Goal: Task Accomplishment & Management: Complete application form

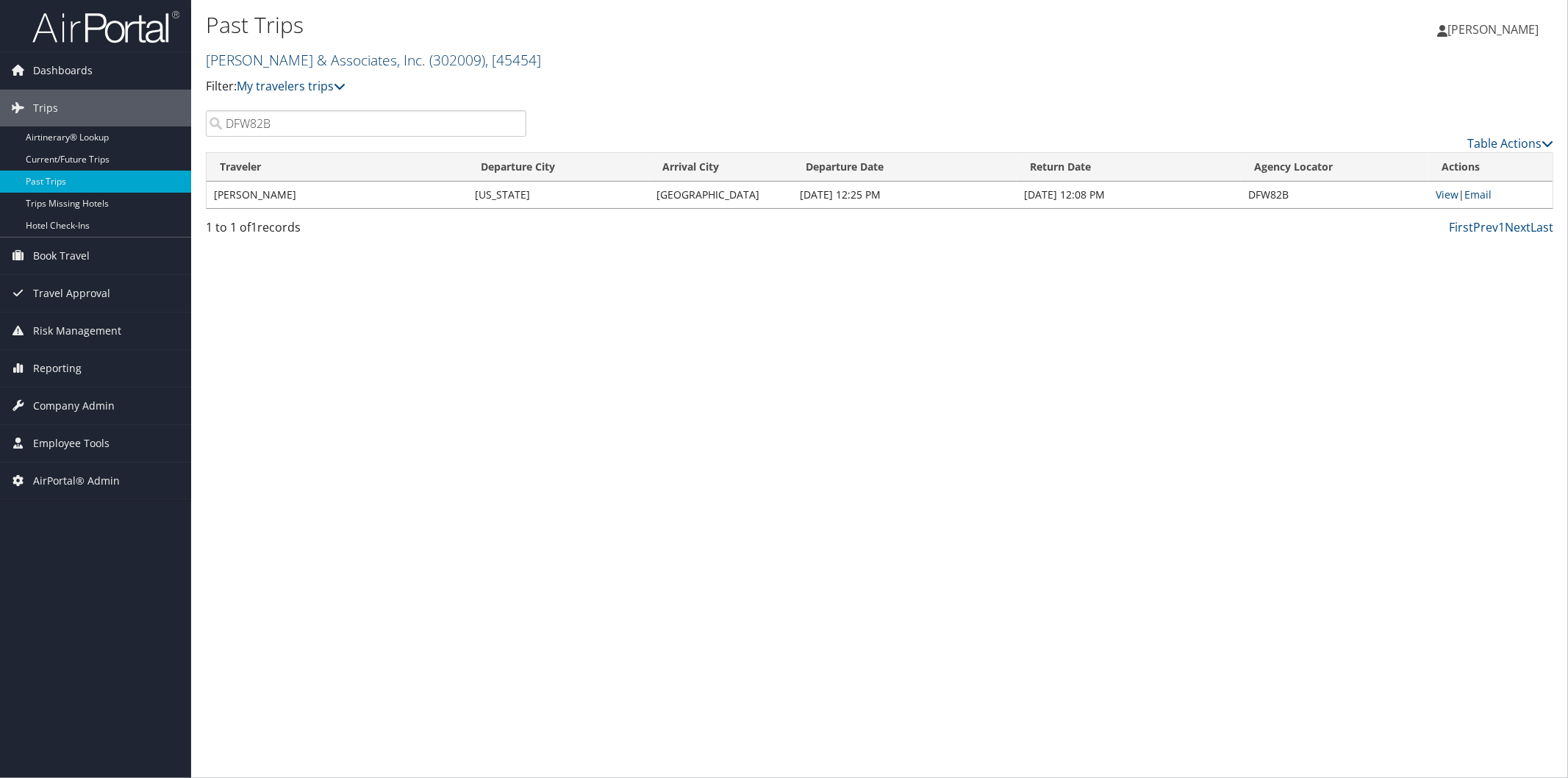
click at [277, 59] on link "Gromelski & Associates, Inc. ( 302009 ) , [ 45454 ]" at bounding box center [372, 59] width 335 height 20
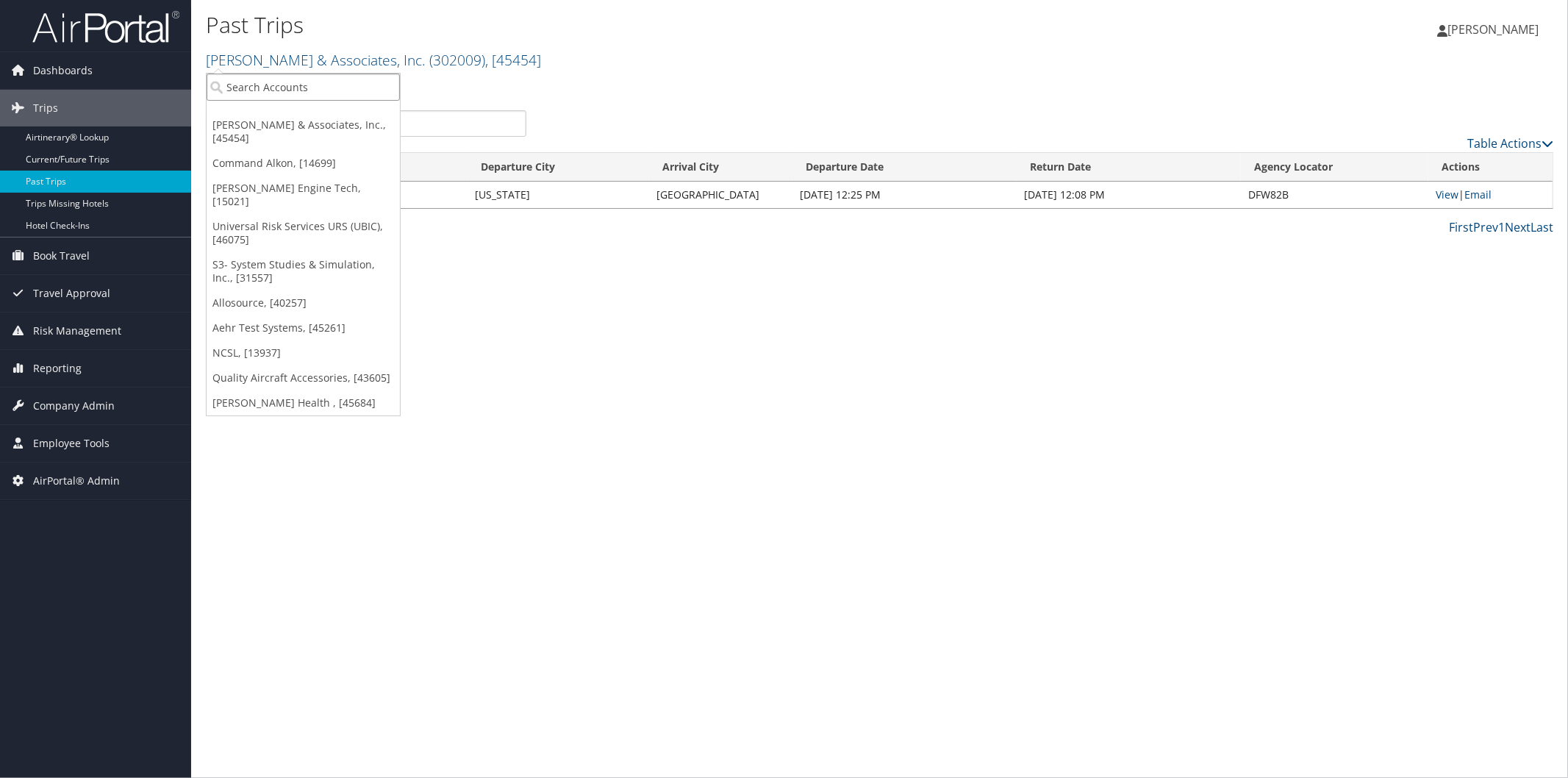
click at [248, 93] on input "search" at bounding box center [303, 86] width 193 height 27
type input "abil"
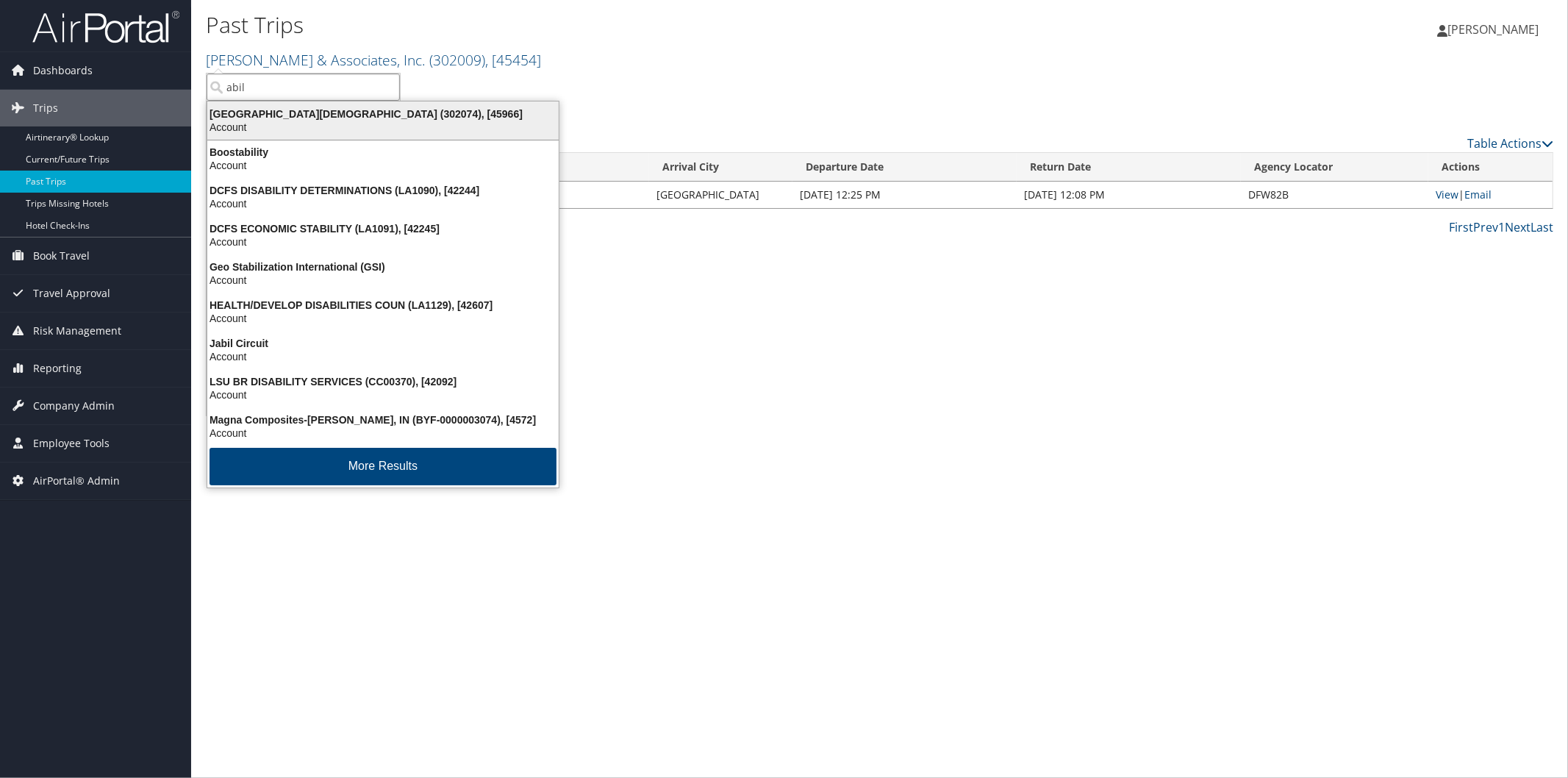
click at [285, 107] on div "Abilene Christian University (302074), [45966]" at bounding box center [383, 113] width 369 height 13
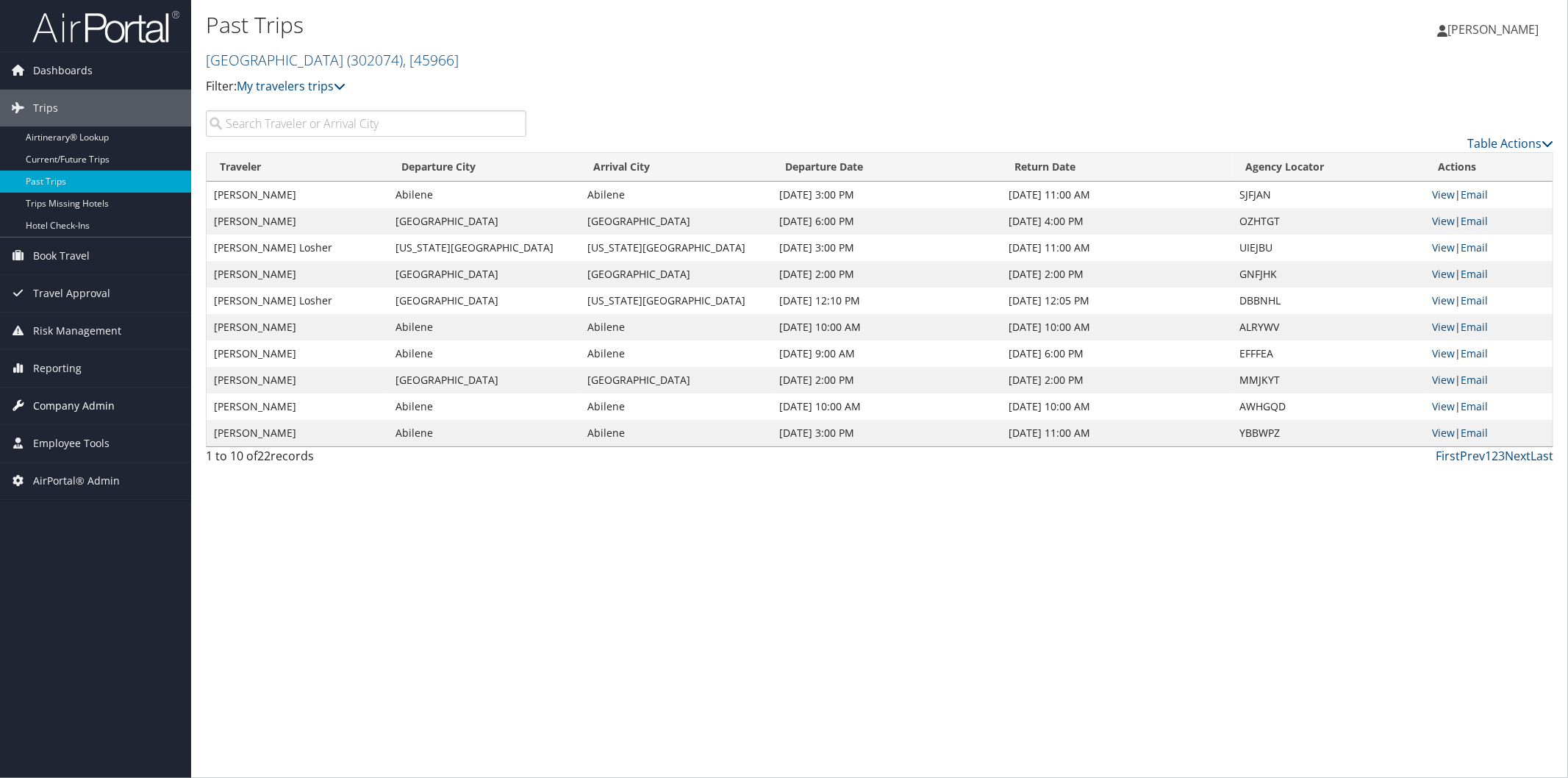
click at [102, 406] on span "Company Admin" at bounding box center [74, 406] width 82 height 37
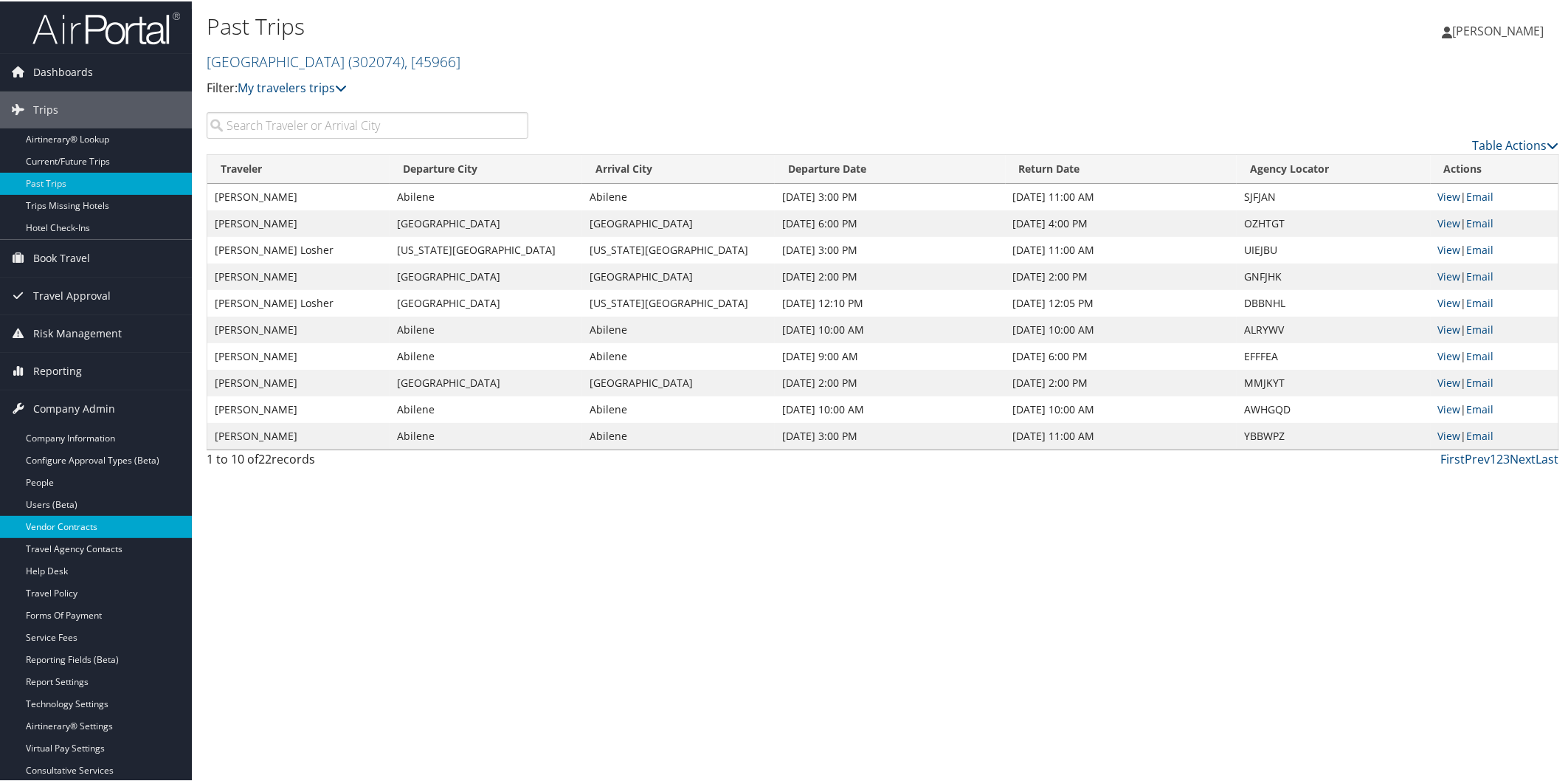
click at [91, 525] on link "Vendor Contracts" at bounding box center [96, 525] width 192 height 22
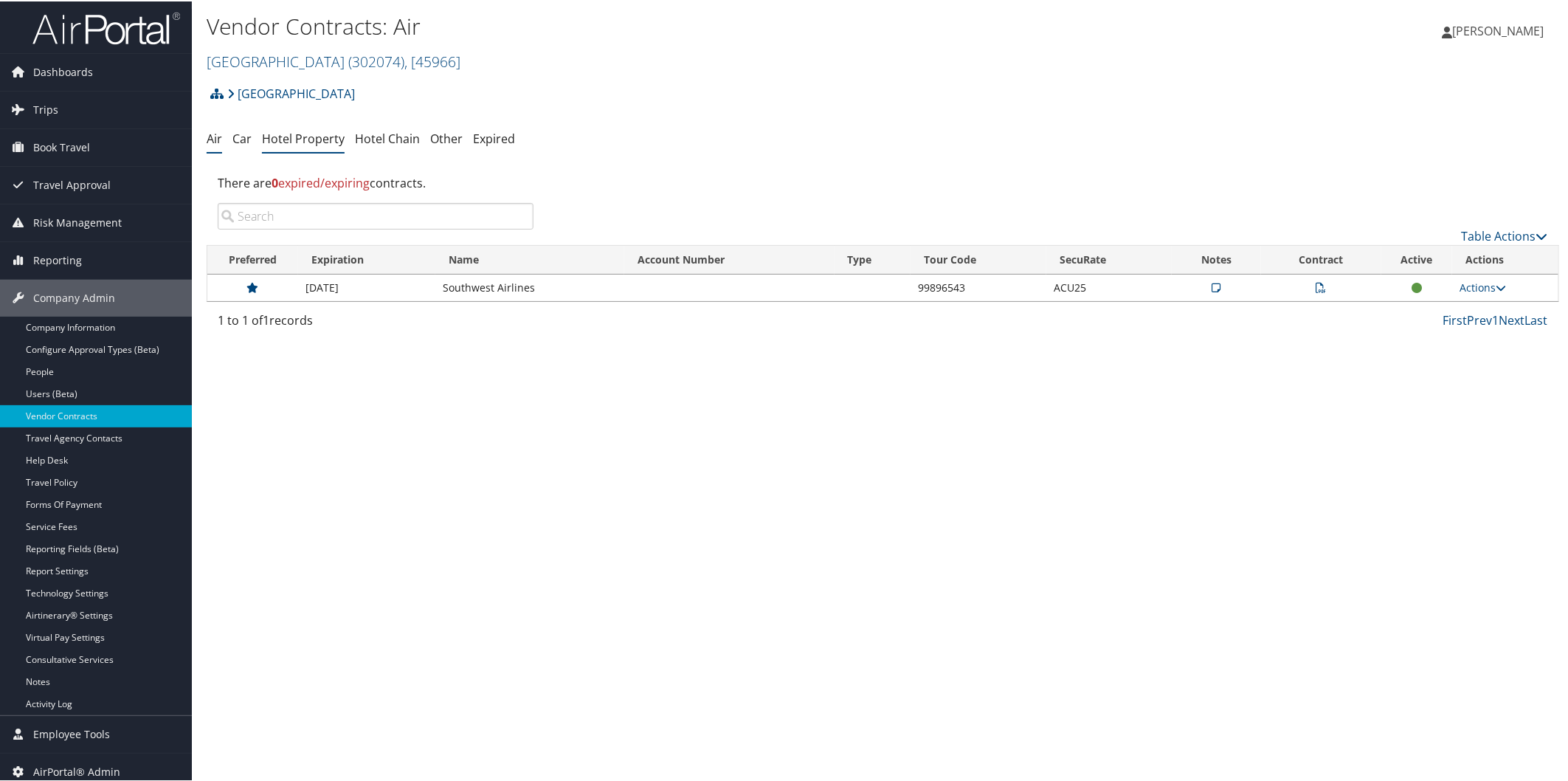
click at [314, 131] on link "Hotel Property" at bounding box center [303, 137] width 83 height 17
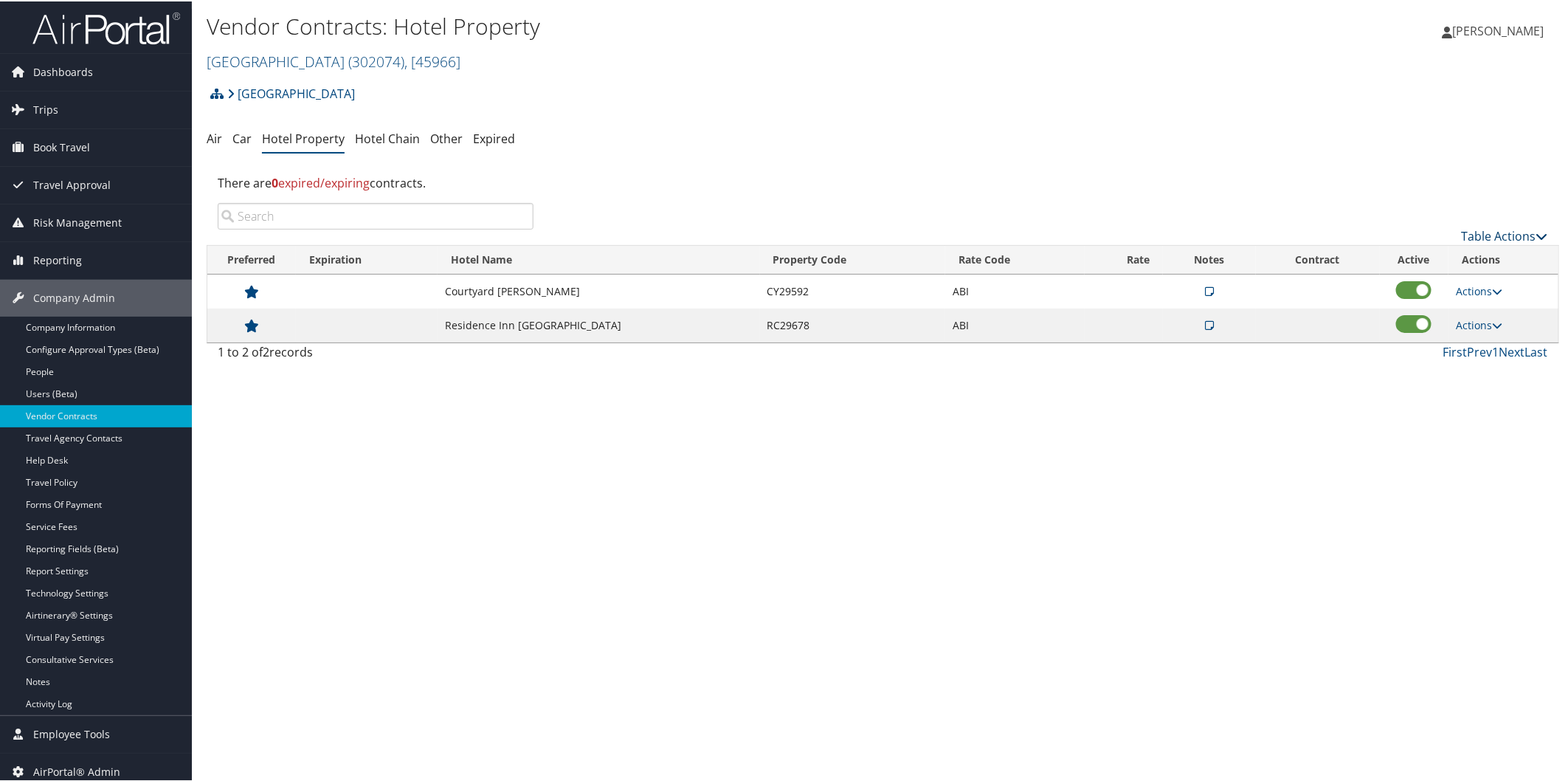
click at [1471, 226] on link "Table Actions" at bounding box center [1504, 234] width 86 height 17
click at [1388, 249] on link "Add New Contract" at bounding box center [1456, 257] width 194 height 25
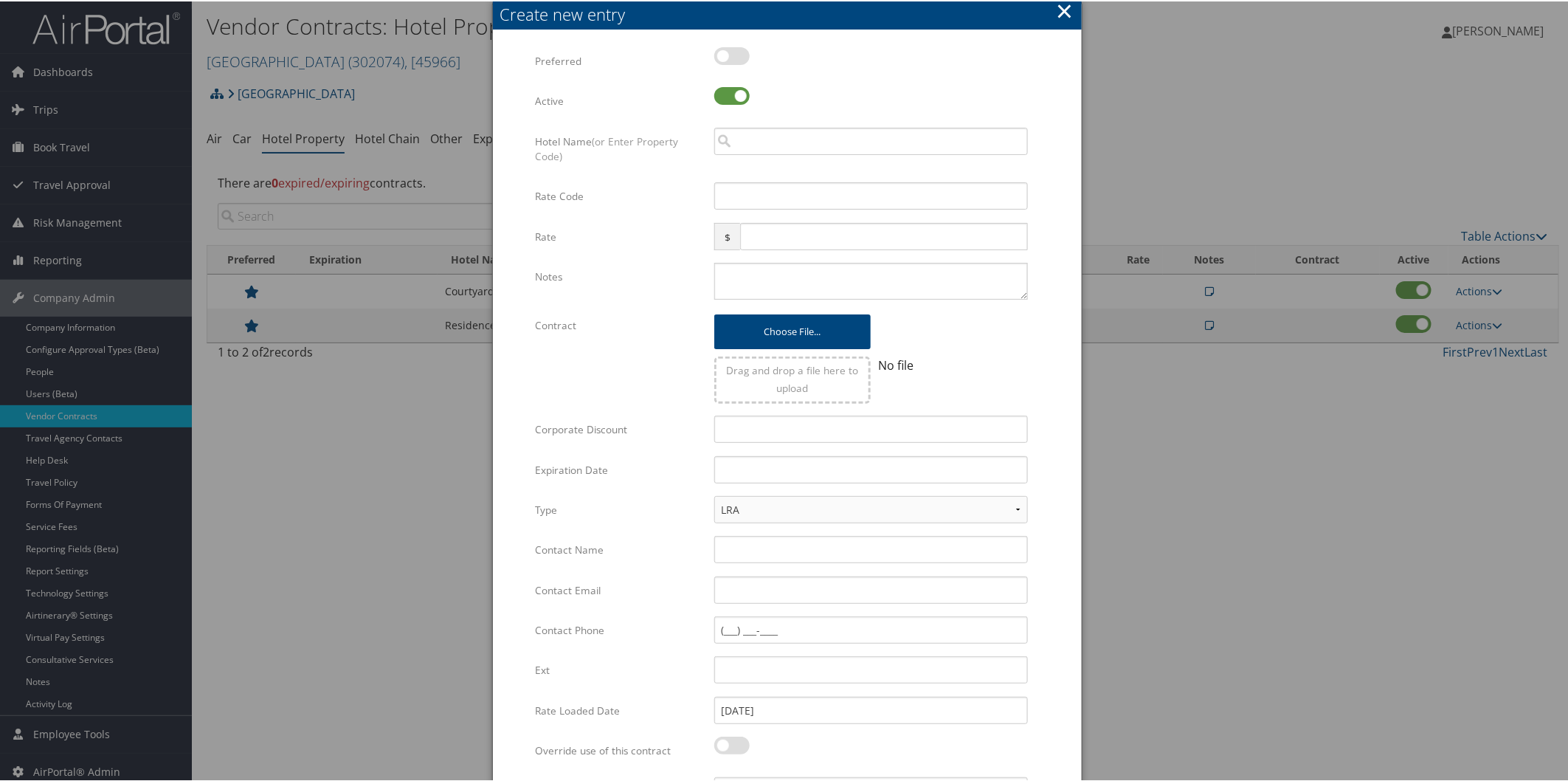
click at [739, 54] on label at bounding box center [732, 54] width 36 height 17
click at [731, 54] on input "checkbox" at bounding box center [726, 57] width 10 height 10
checkbox input "true"
click at [749, 139] on input "search" at bounding box center [871, 139] width 314 height 27
type input "s"
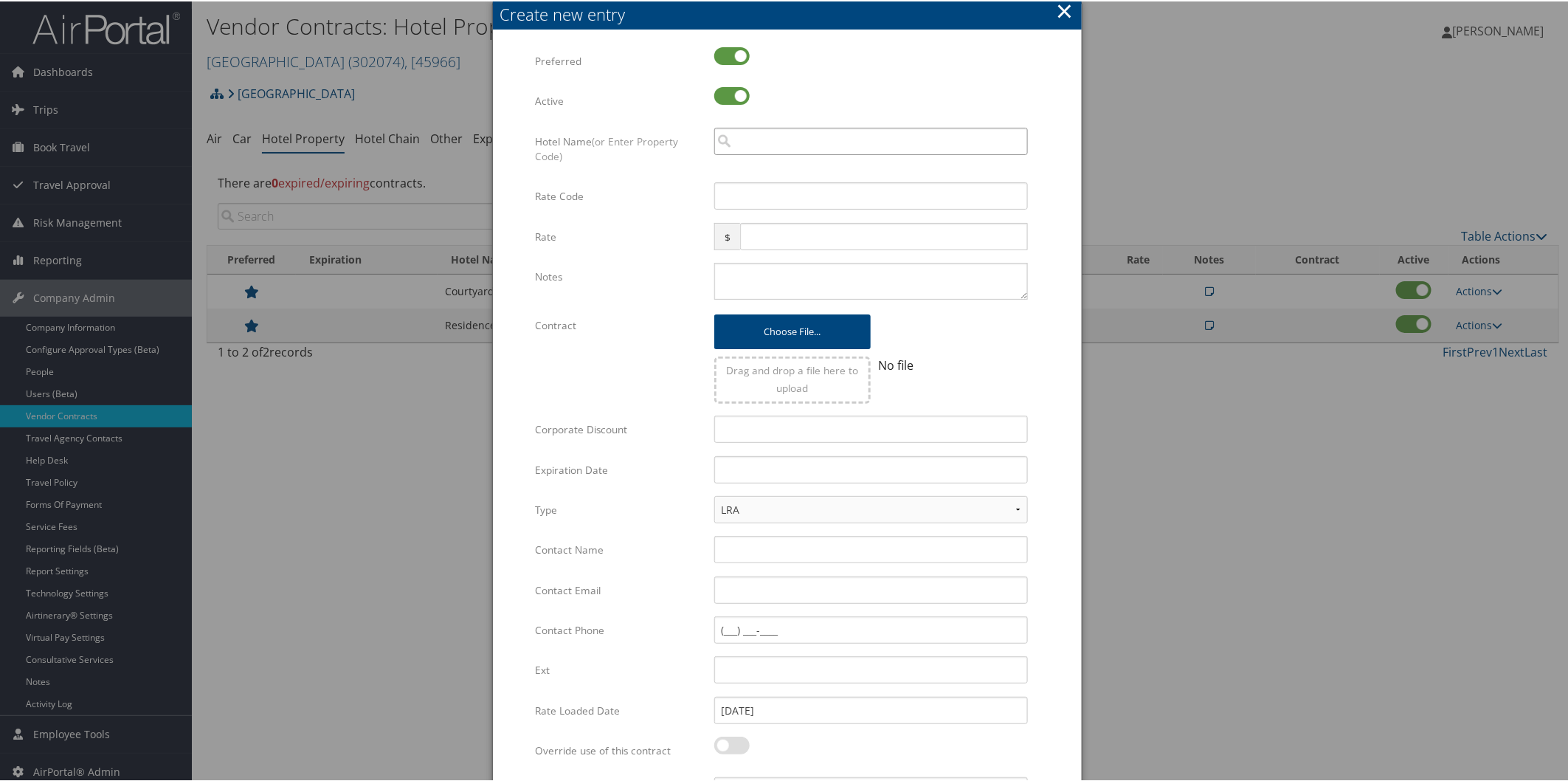
click at [743, 130] on input "search" at bounding box center [871, 139] width 314 height 27
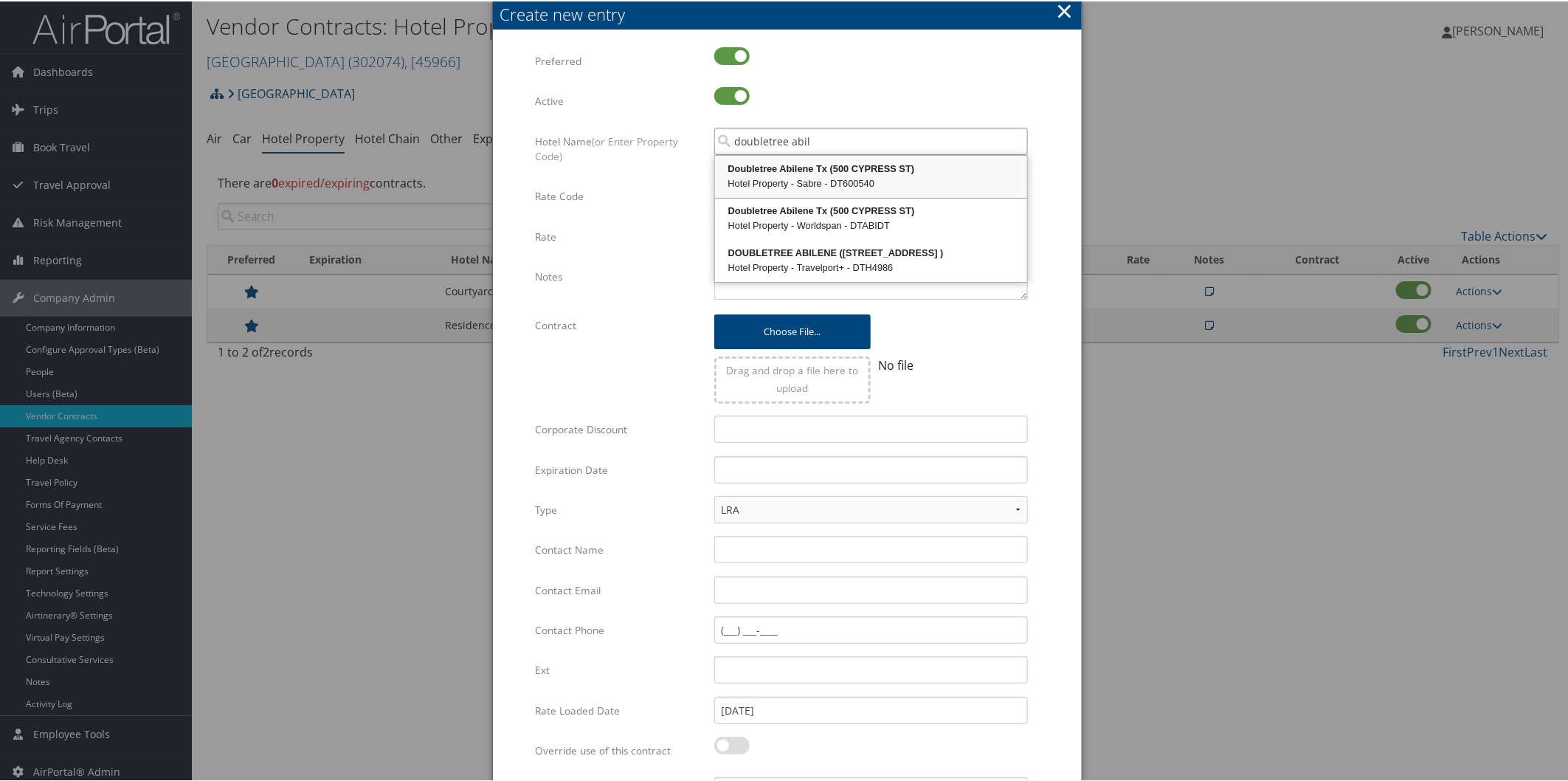
click at [781, 173] on div "Doubletree Abilene Tx (500 CYPRESS ST)" at bounding box center [871, 167] width 307 height 15
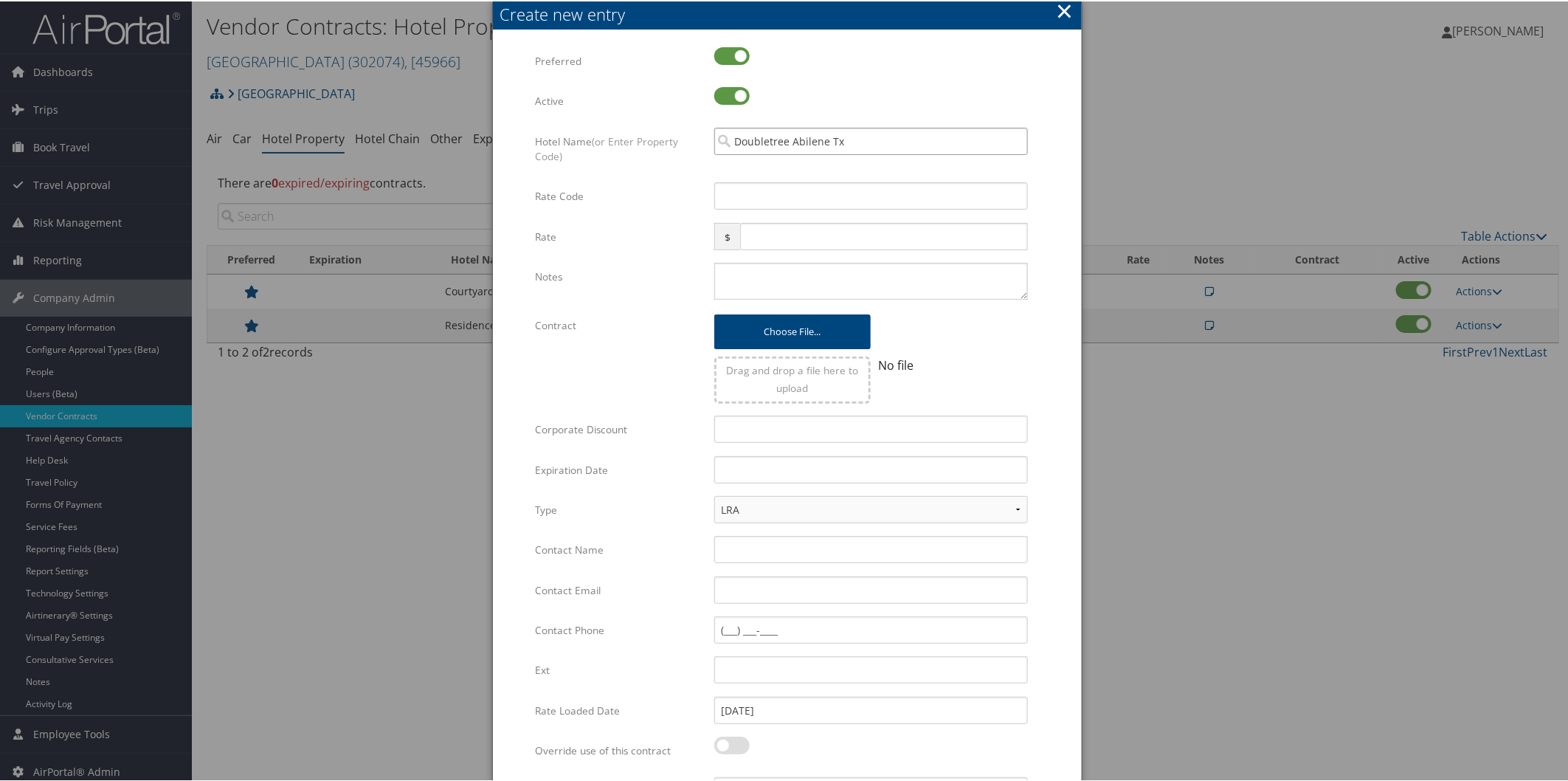
type input "Doubletree Abilene Tx"
click at [733, 197] on input "Rate Code" at bounding box center [871, 194] width 314 height 27
type input "ABI"
click at [761, 227] on input "text" at bounding box center [883, 234] width 287 height 27
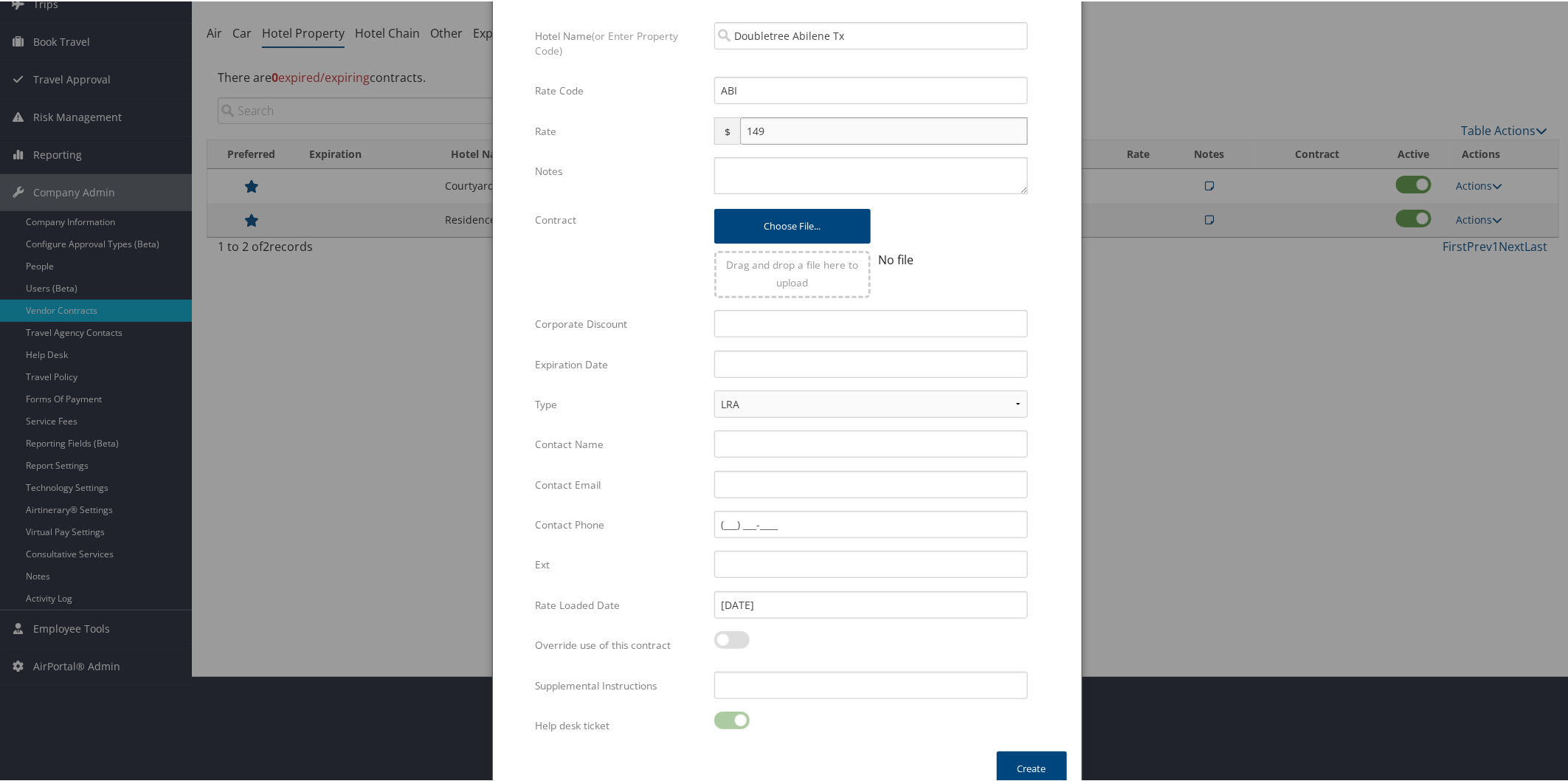
scroll to position [122, 0]
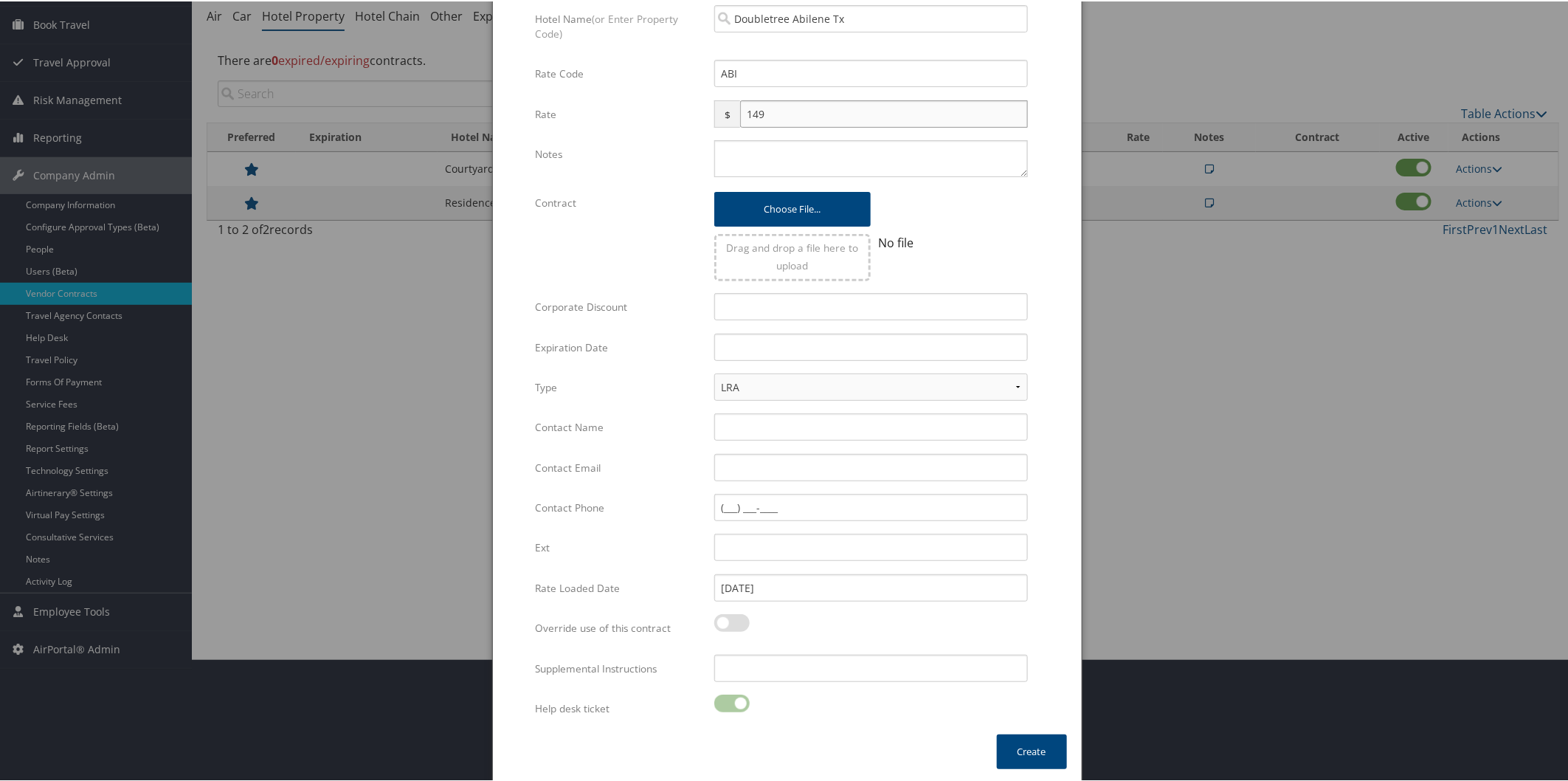
type input "149"
click at [743, 463] on input "Contact Email" at bounding box center [871, 466] width 314 height 27
paste input "pam.rios@hilton.com"
type input "pam.rios@hilton.com"
click at [761, 420] on input "Contact Name" at bounding box center [871, 425] width 314 height 27
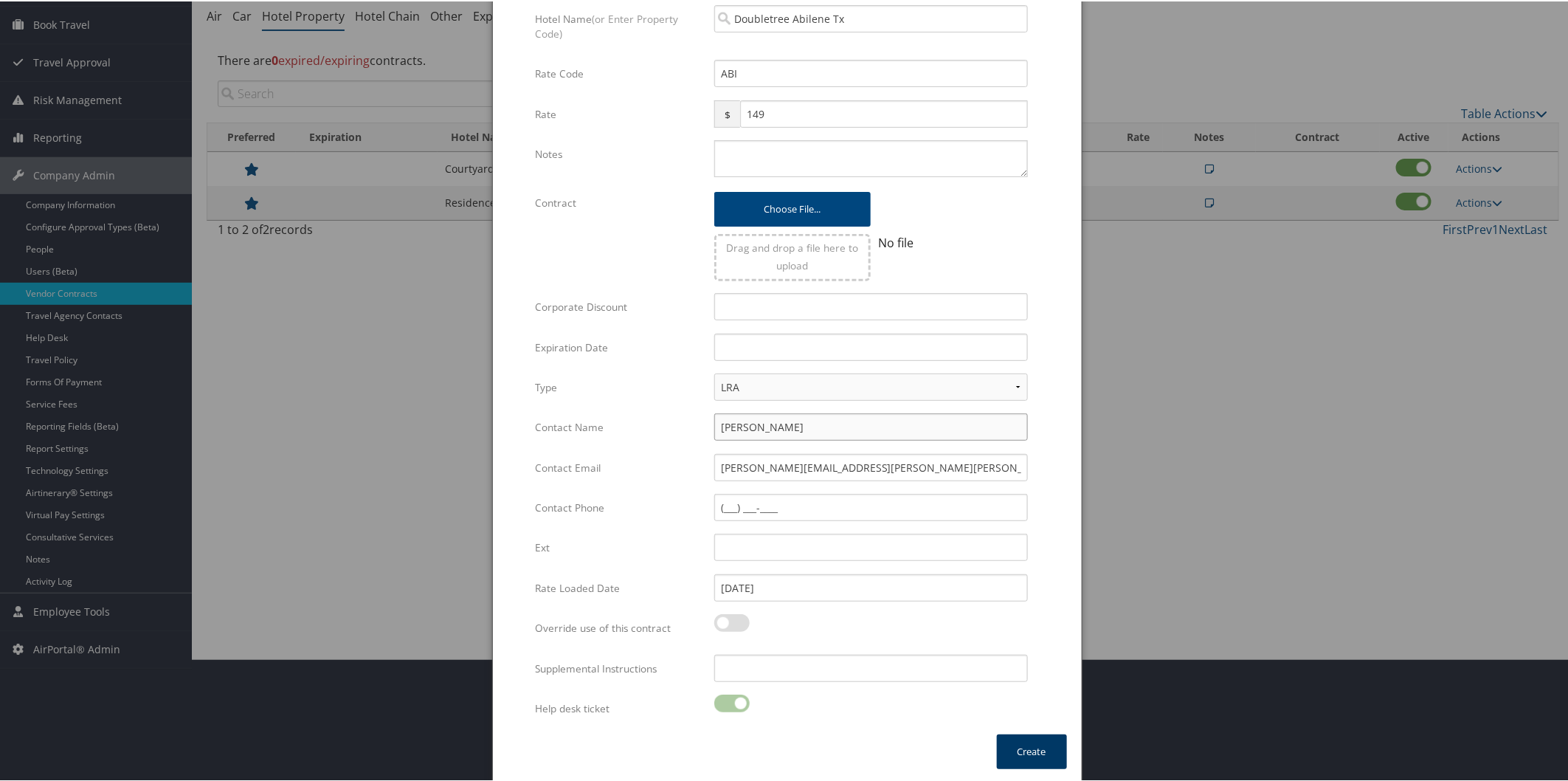
type input "Pam Rios"
click at [1044, 748] on button "Create" at bounding box center [1032, 750] width 70 height 35
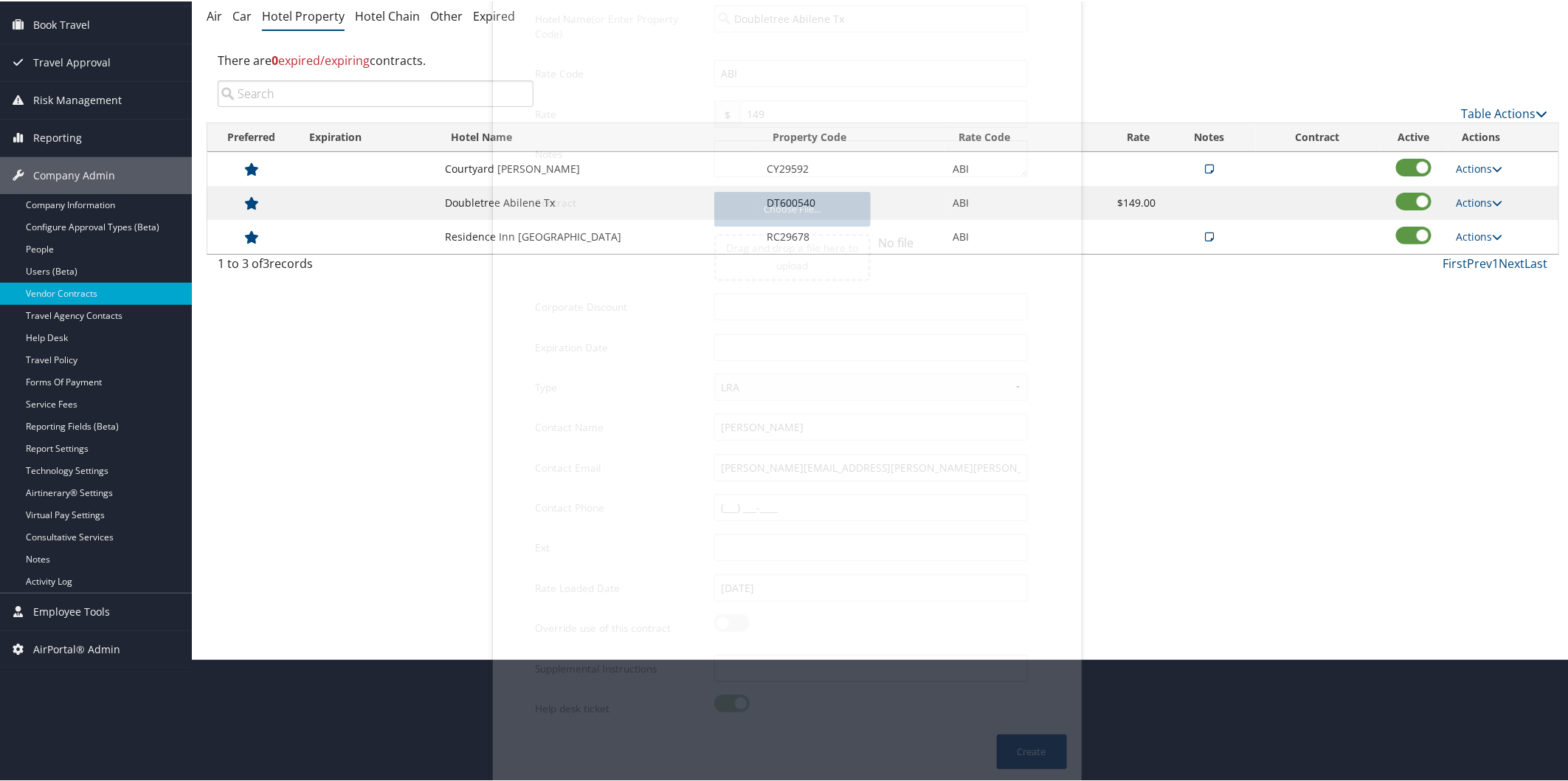
scroll to position [9, 0]
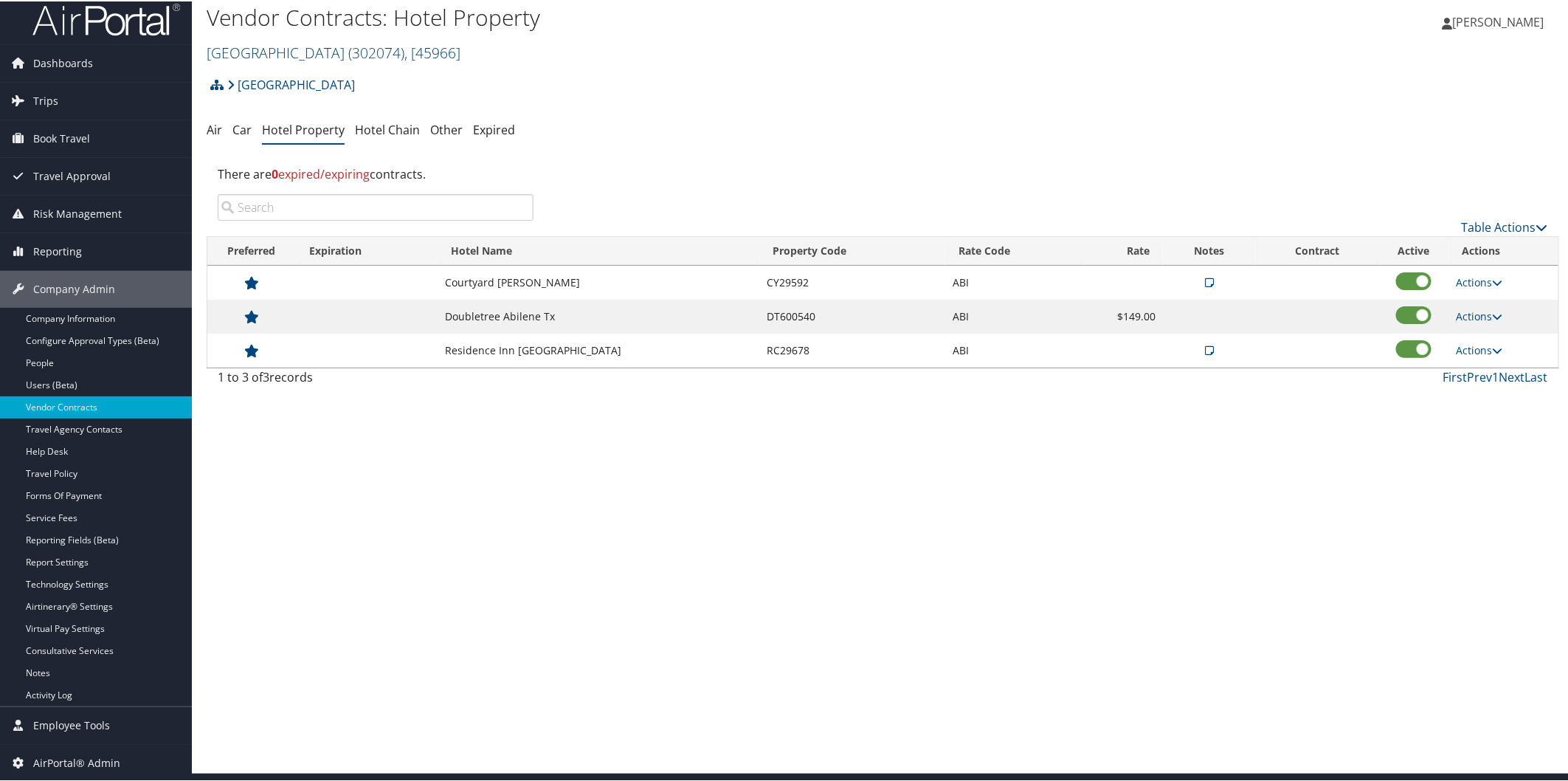
click at [386, 48] on span "( 302074 )" at bounding box center [376, 51] width 56 height 20
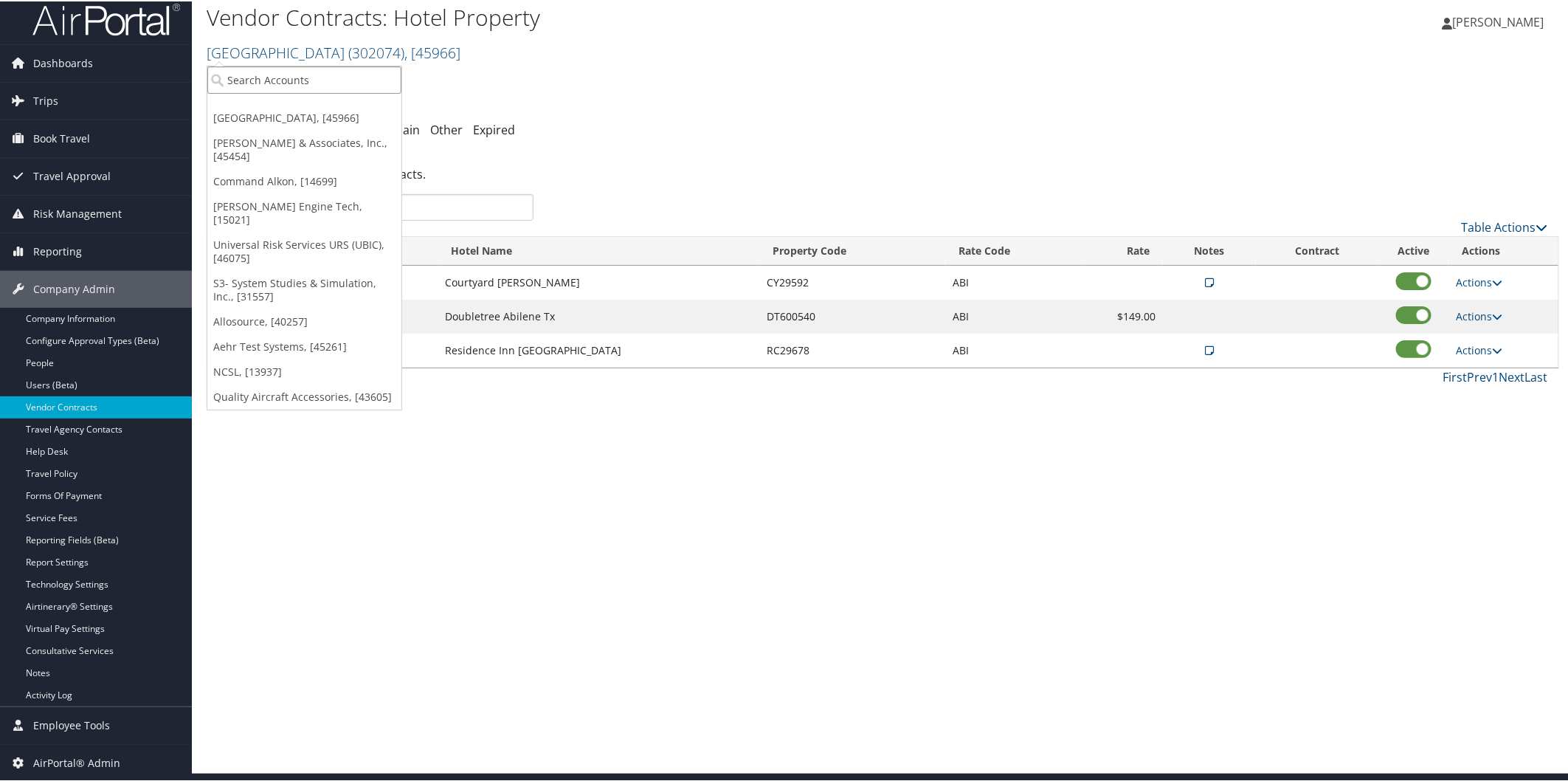
click at [281, 88] on input "search" at bounding box center [304, 78] width 194 height 27
type input "jobot"
click at [259, 97] on div "Jobot Health (301888), [44253] Account" at bounding box center [307, 112] width 192 height 34
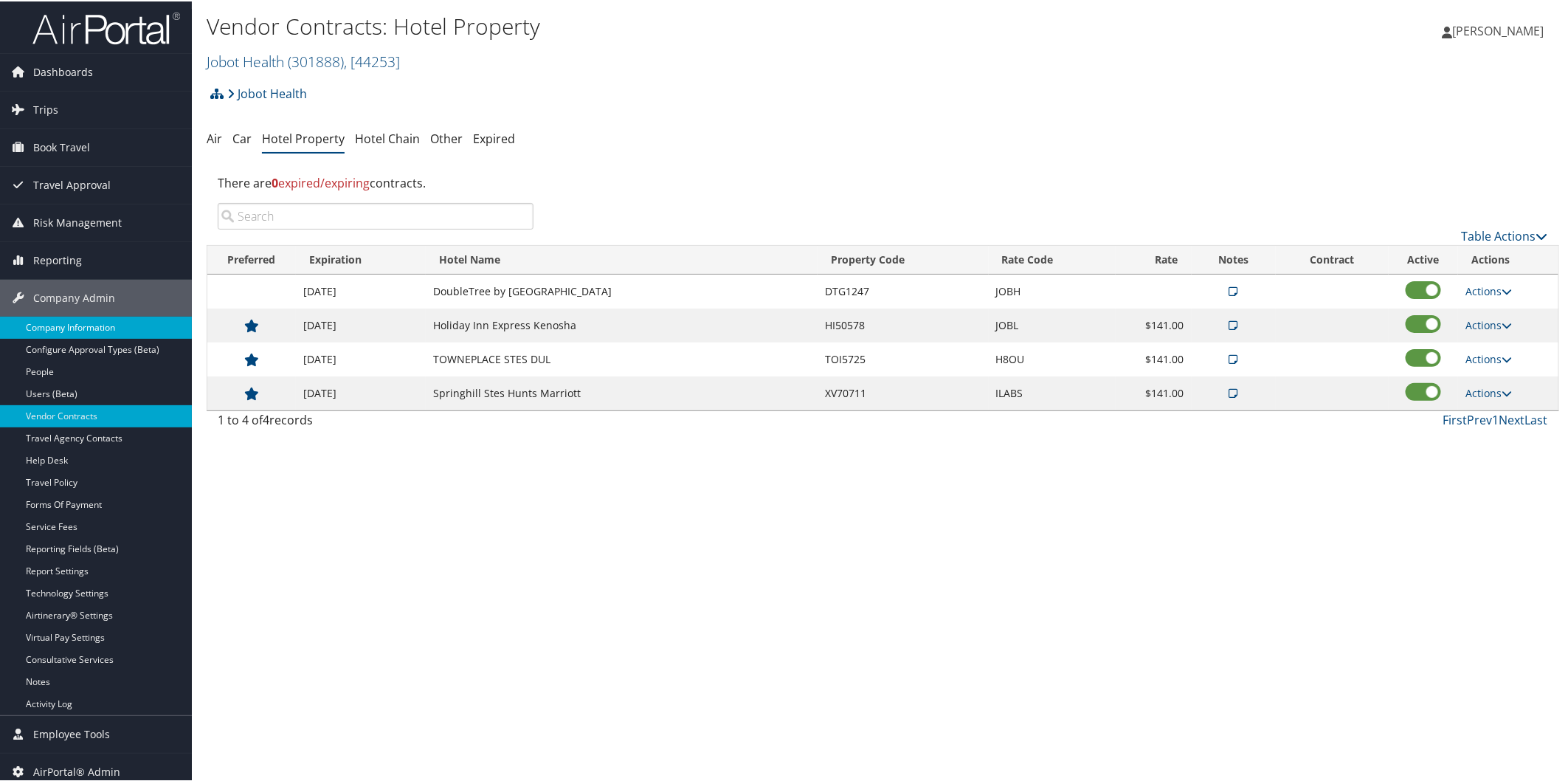
click at [93, 320] on link "Company Information" at bounding box center [96, 326] width 192 height 22
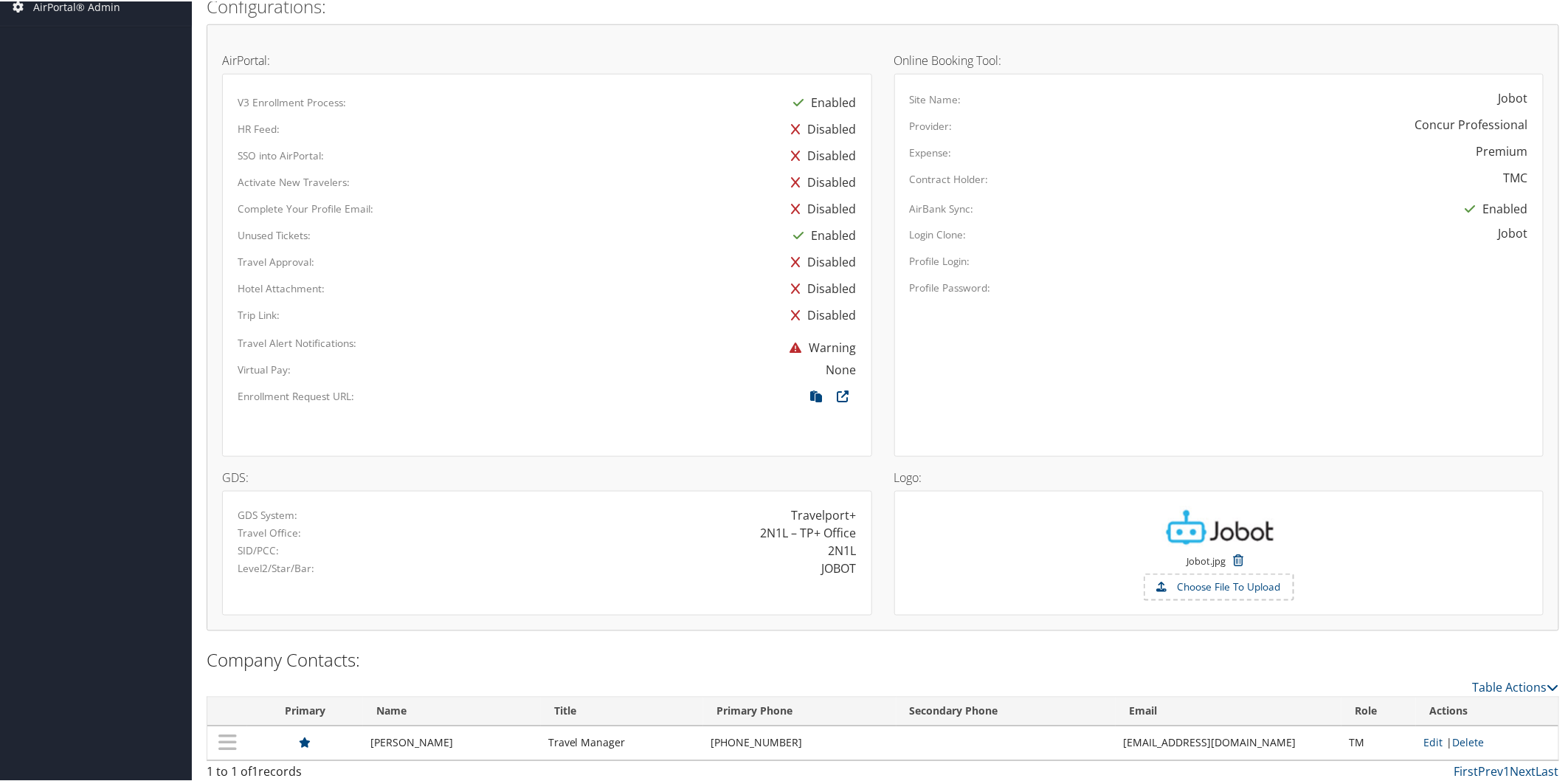
scroll to position [771, 0]
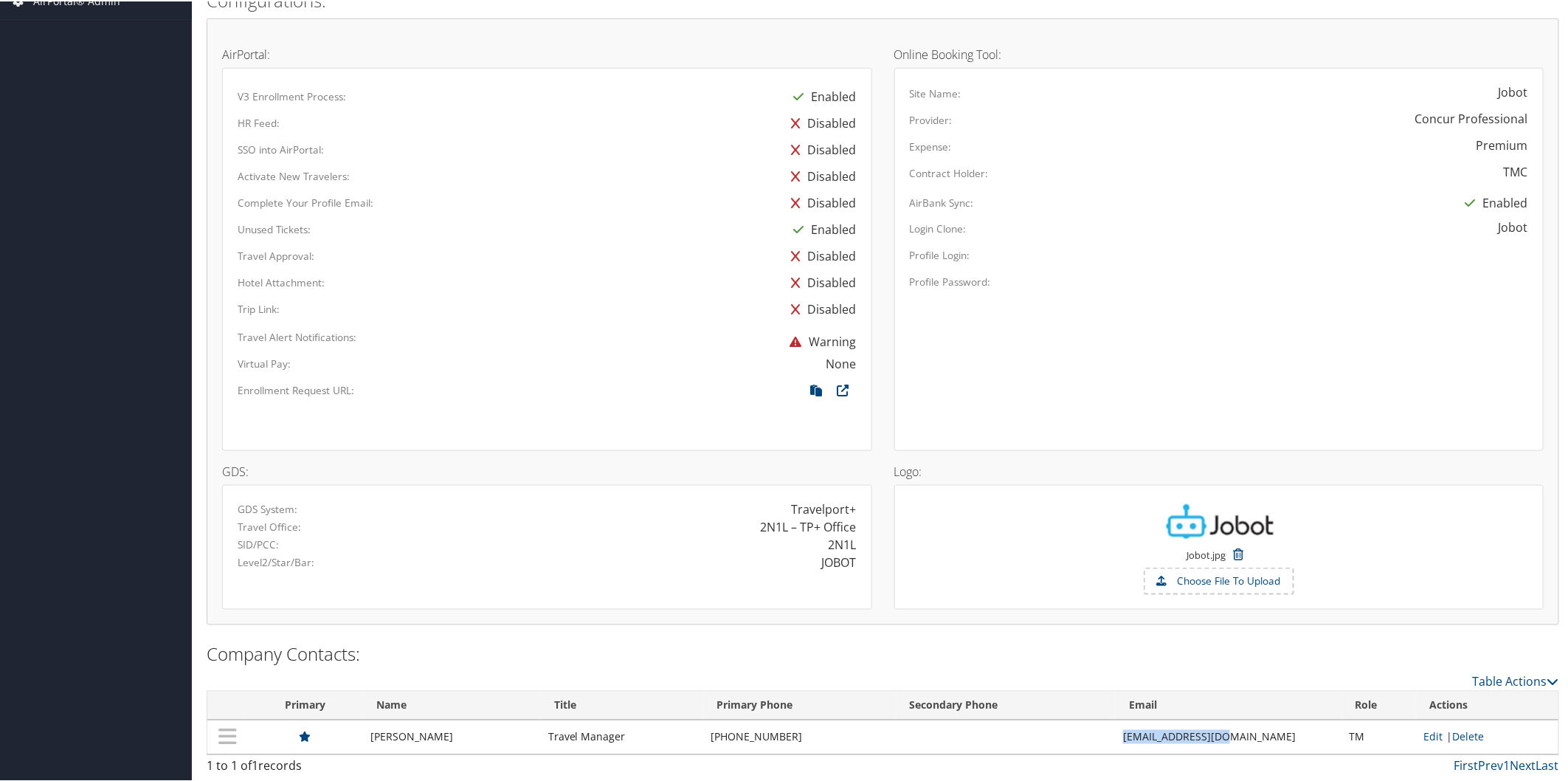
drag, startPoint x: 1126, startPoint y: 734, endPoint x: 1242, endPoint y: 734, distance: 116.0
click at [1242, 734] on td "[EMAIL_ADDRESS][DOMAIN_NAME]" at bounding box center [1228, 736] width 225 height 34
copy td "[EMAIL_ADDRESS][DOMAIN_NAME]"
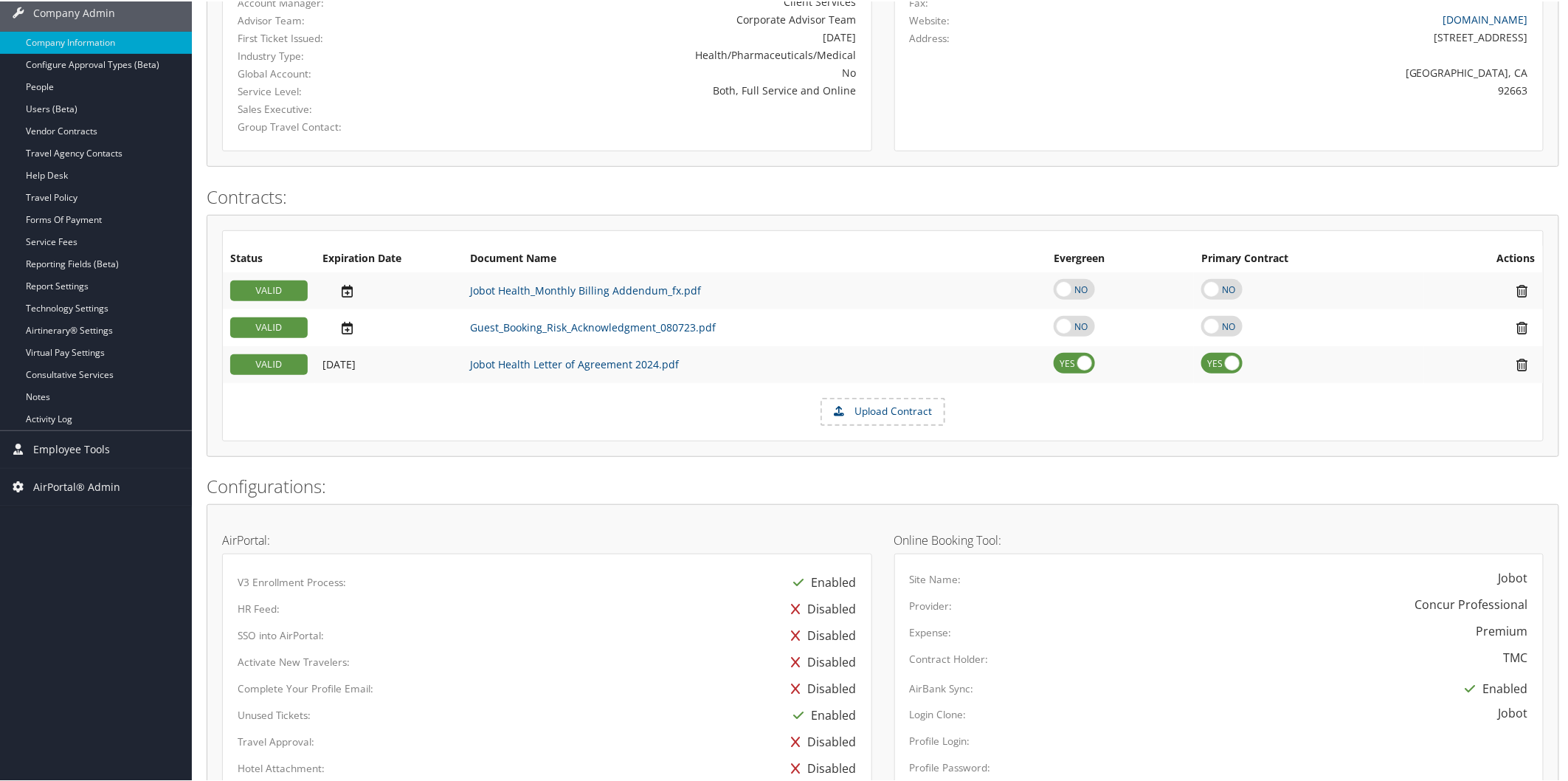
scroll to position [278, 0]
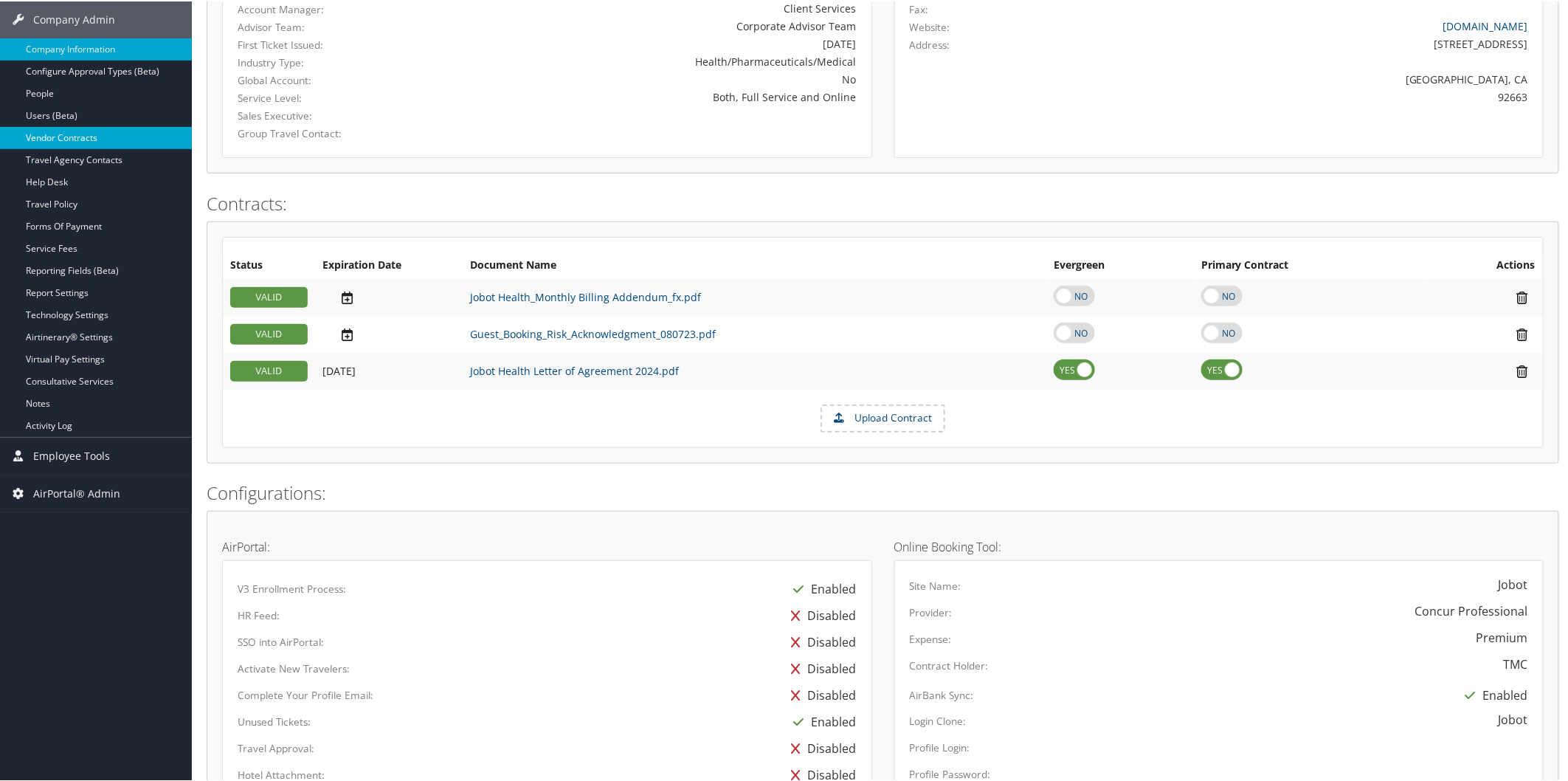
click at [75, 136] on link "Vendor Contracts" at bounding box center [96, 136] width 192 height 22
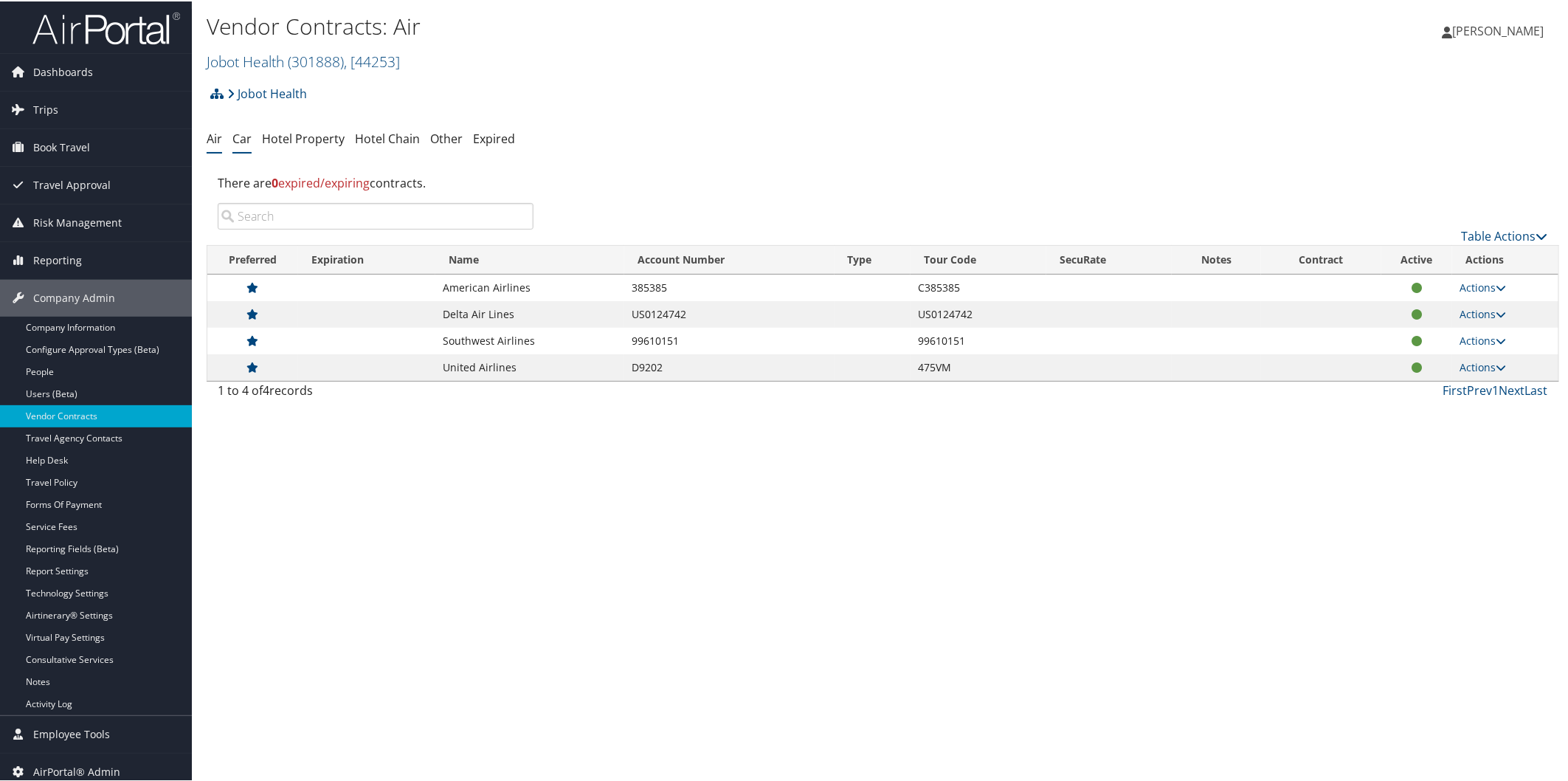
click at [242, 137] on link "Car" at bounding box center [242, 137] width 19 height 17
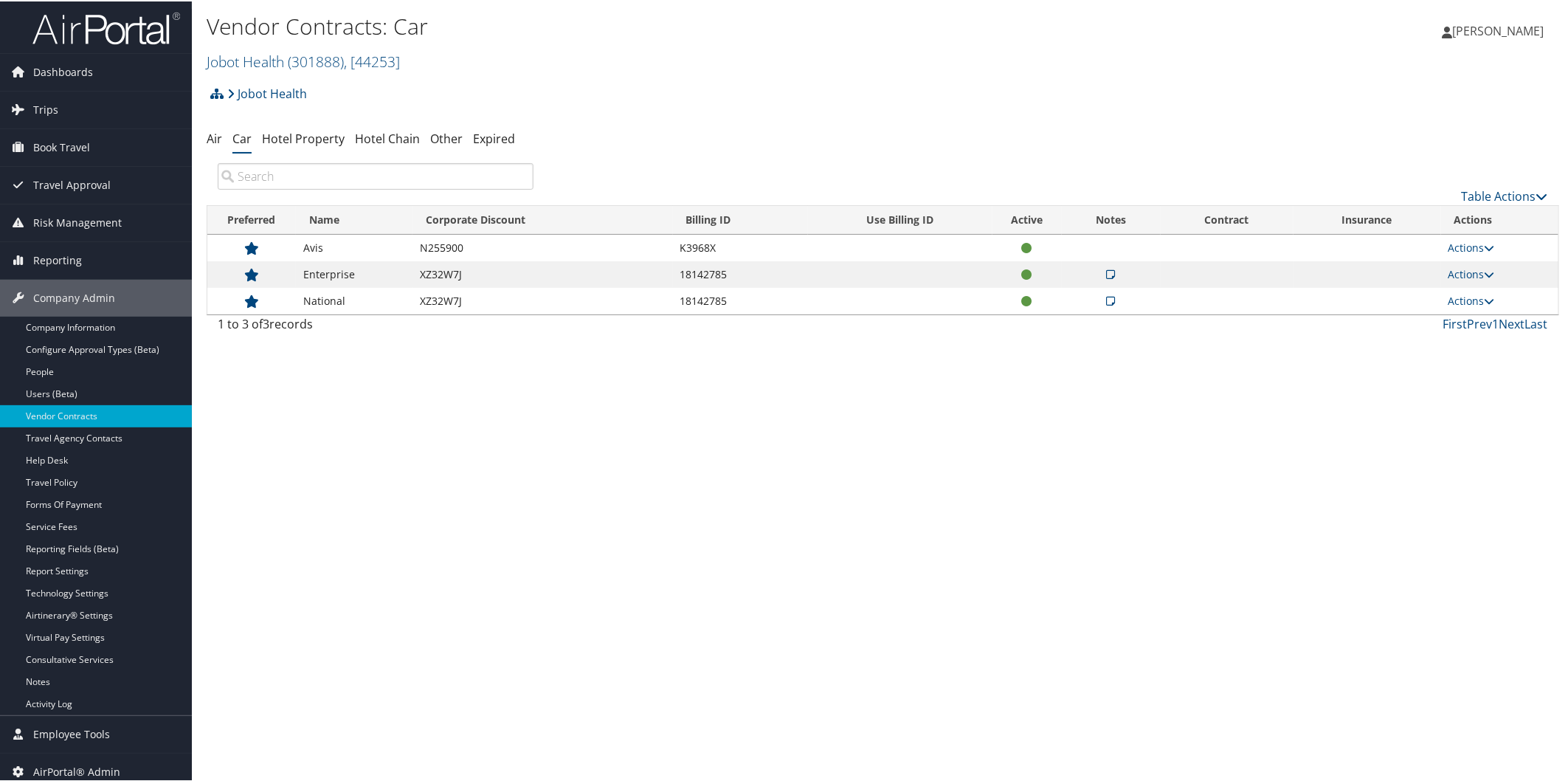
click at [1108, 272] on icon at bounding box center [1111, 273] width 9 height 10
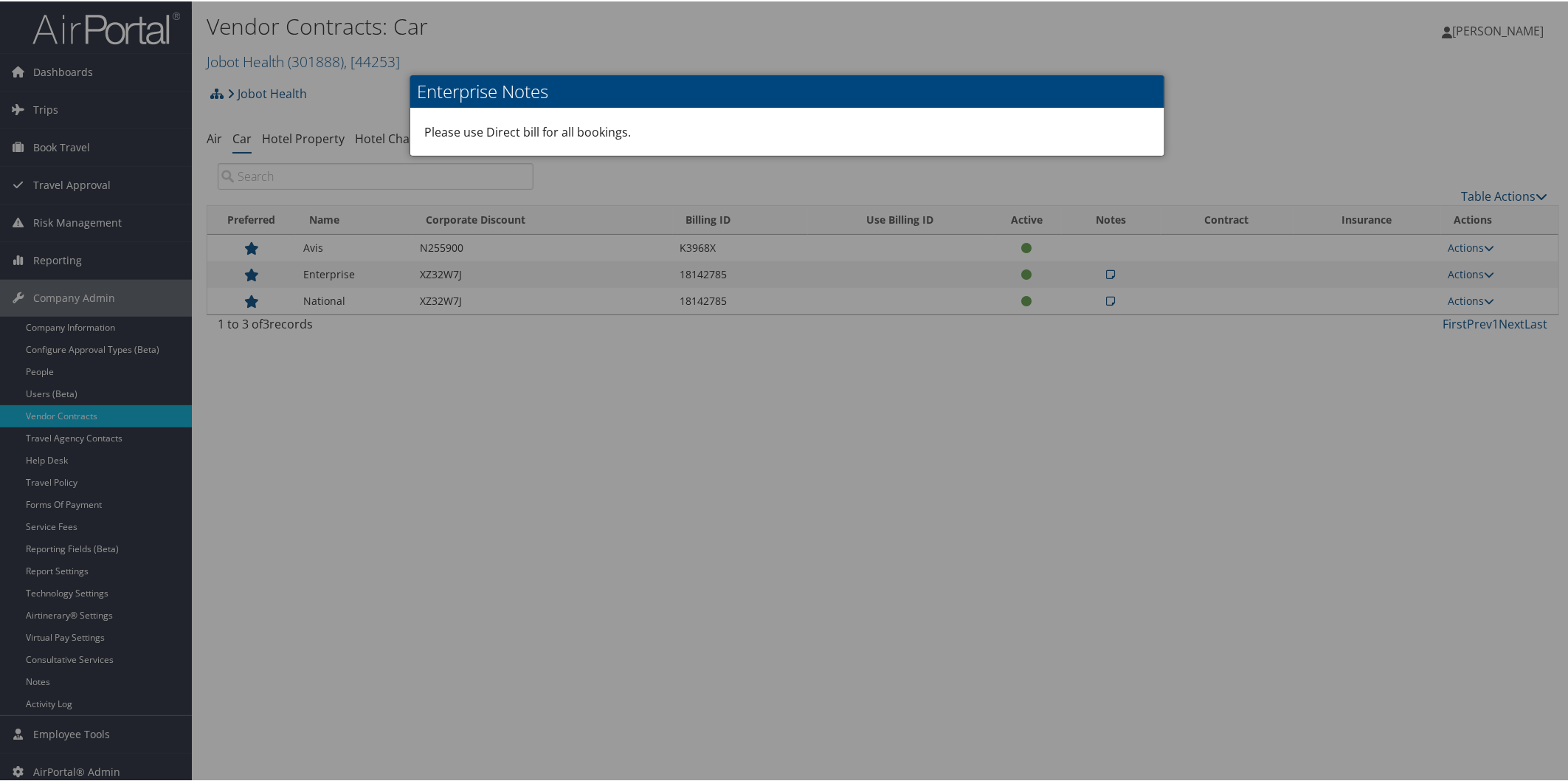
click at [1222, 57] on div at bounding box center [787, 390] width 1574 height 781
